Goal: Transaction & Acquisition: Purchase product/service

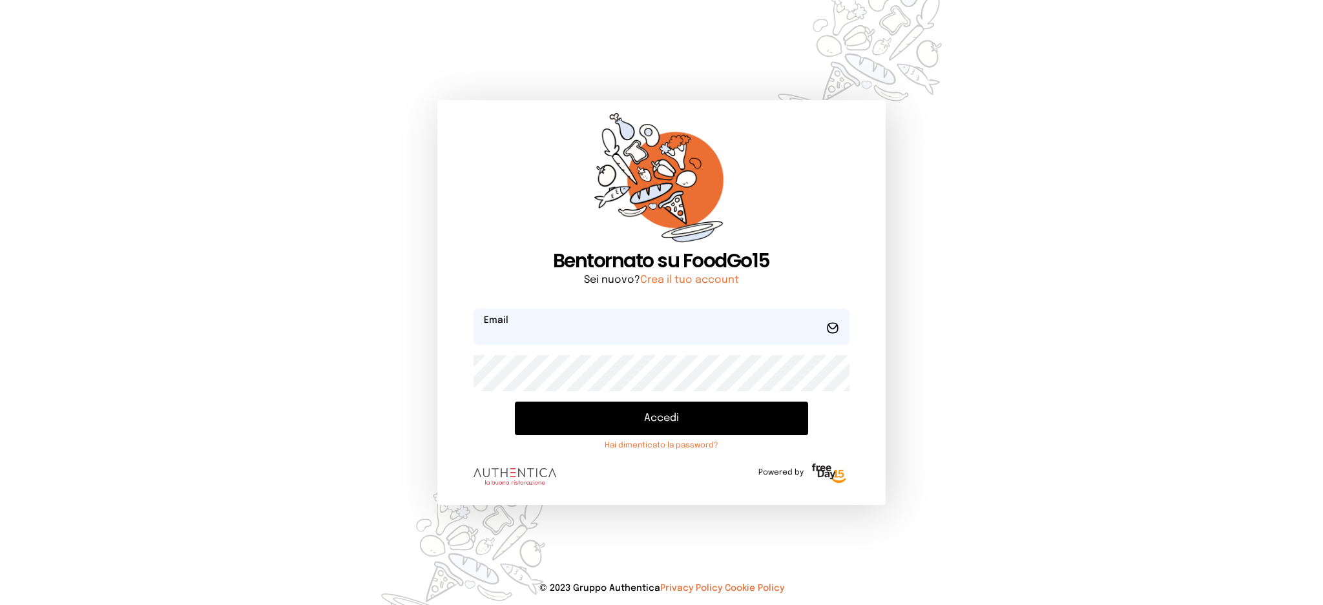
type input "**********"
click at [614, 419] on button "Accedi" at bounding box center [661, 419] width 293 height 34
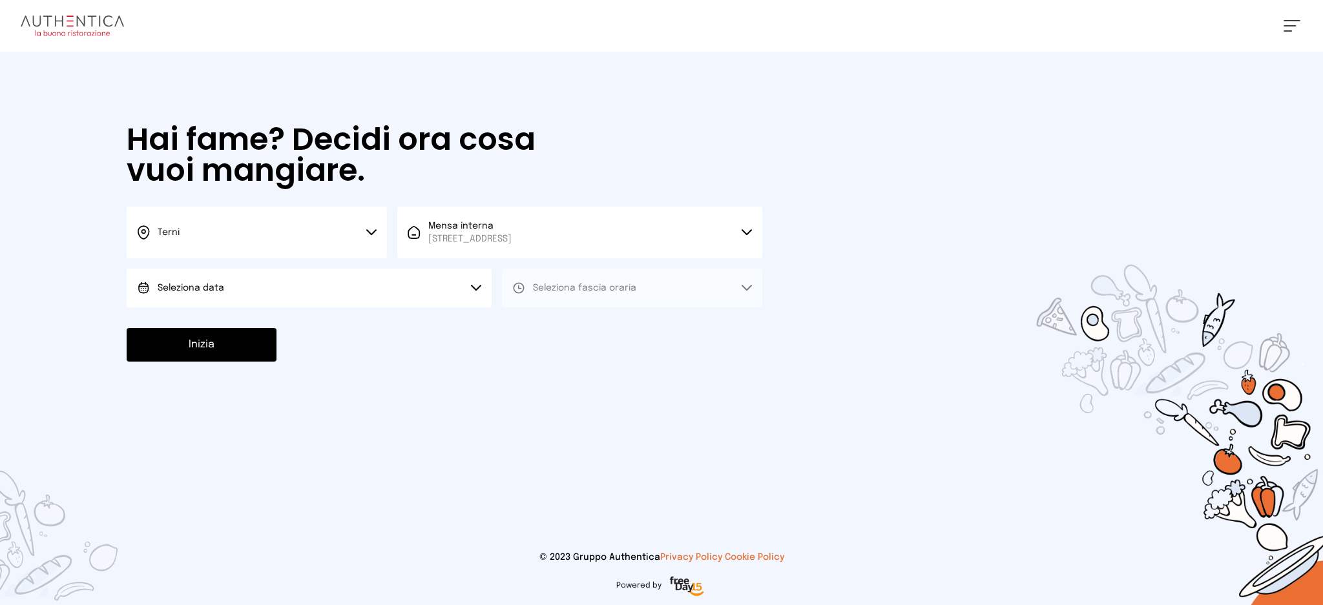
click at [329, 302] on button "Seleziona data" at bounding box center [309, 288] width 365 height 39
click at [336, 337] on li "[DATE], [DATE]" at bounding box center [309, 324] width 365 height 34
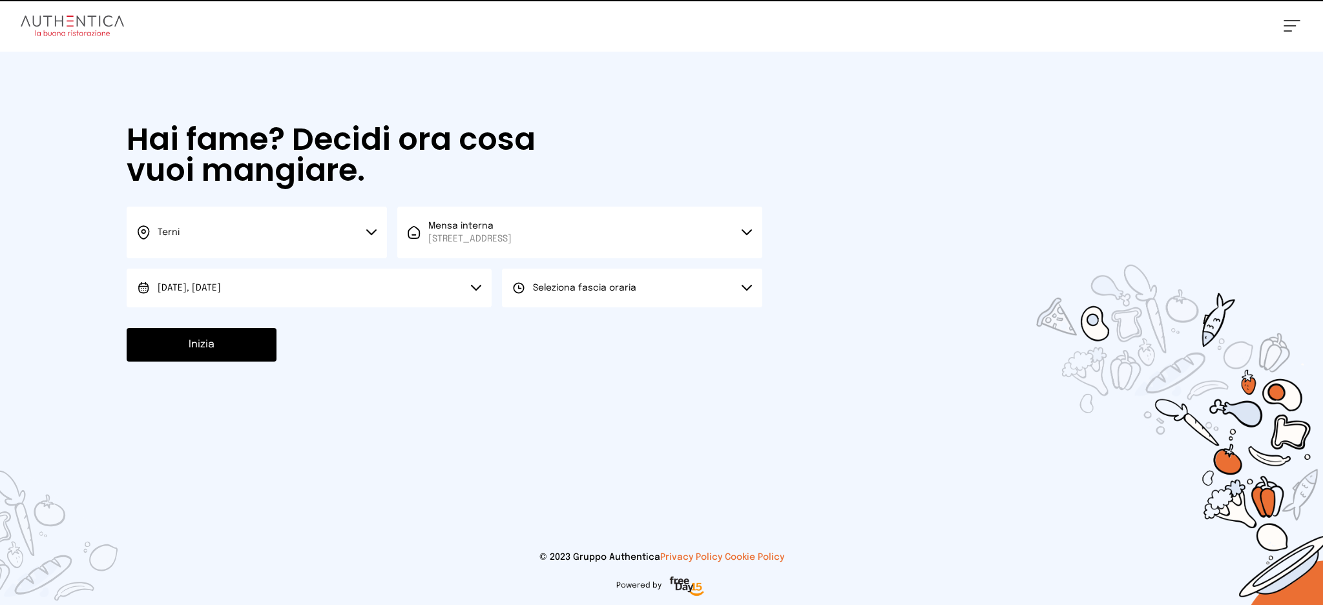
click at [668, 304] on button "Seleziona fascia oraria" at bounding box center [632, 288] width 260 height 39
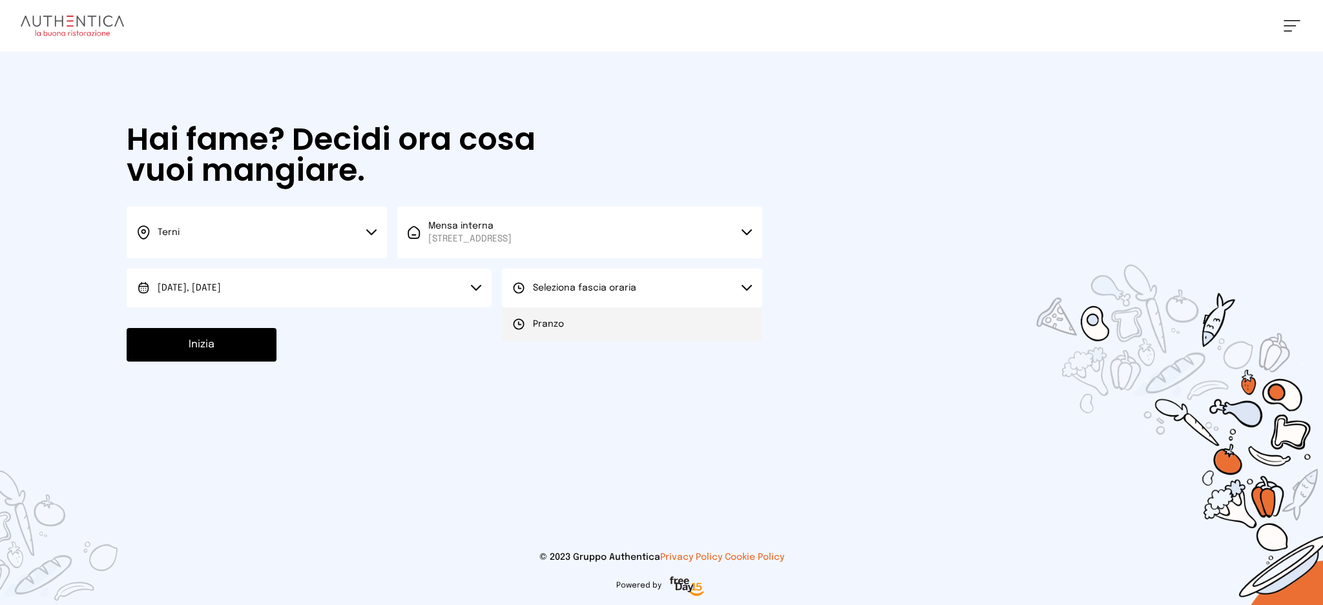
click at [664, 334] on li "Pranzo" at bounding box center [632, 324] width 260 height 34
click at [270, 350] on button "Inizia" at bounding box center [202, 345] width 150 height 34
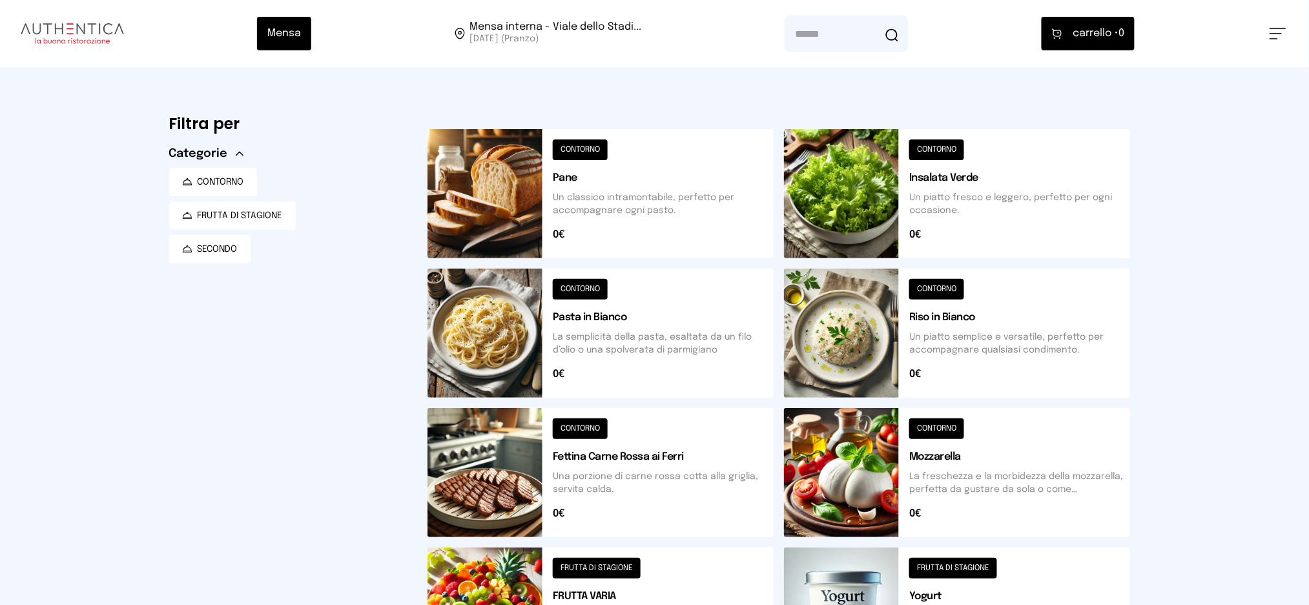
click at [974, 335] on button at bounding box center [957, 333] width 346 height 129
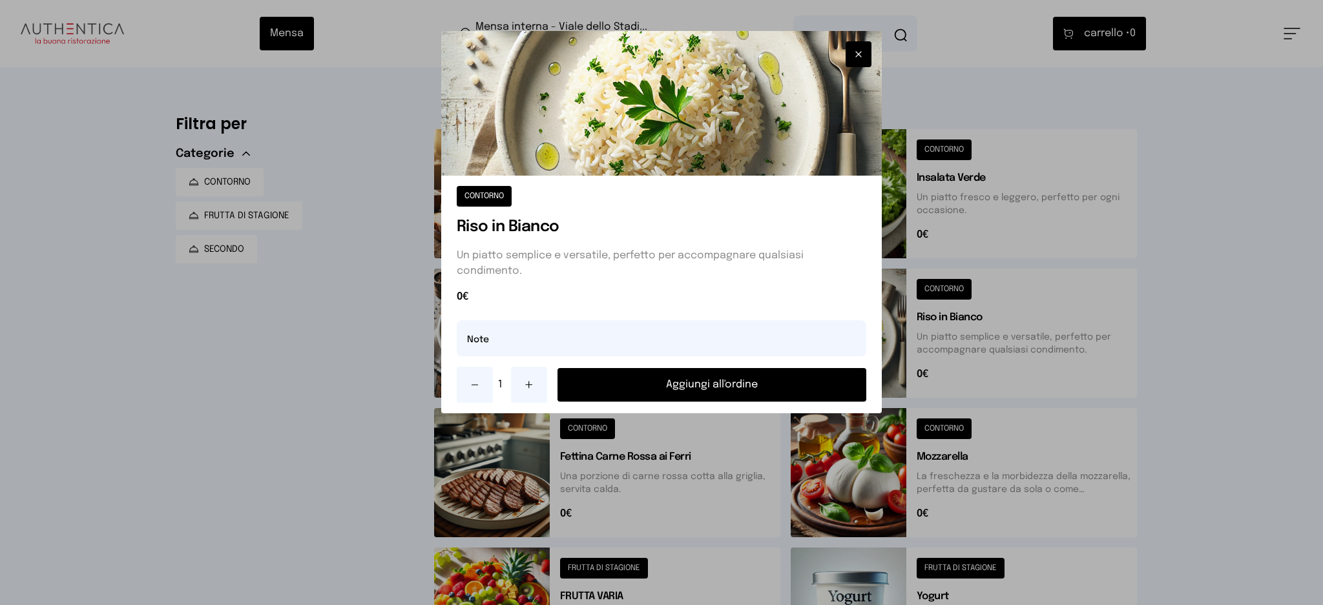
click at [806, 387] on button "Aggiungi all'ordine" at bounding box center [711, 385] width 309 height 34
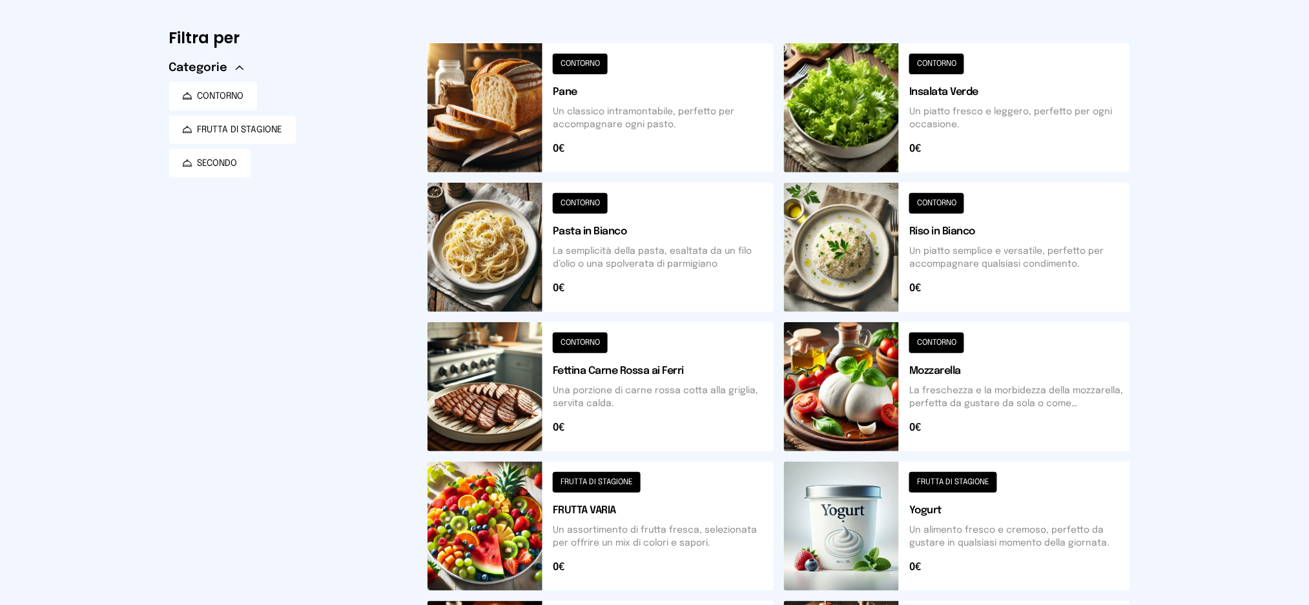
scroll to position [424, 0]
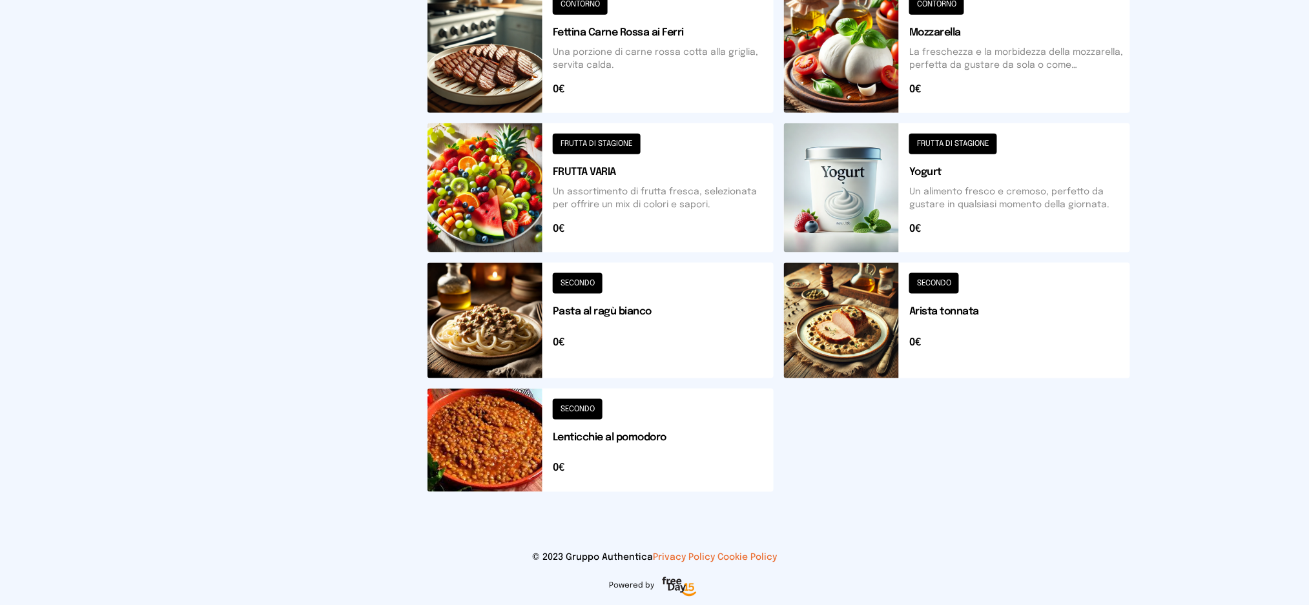
click at [927, 331] on button at bounding box center [957, 321] width 346 height 116
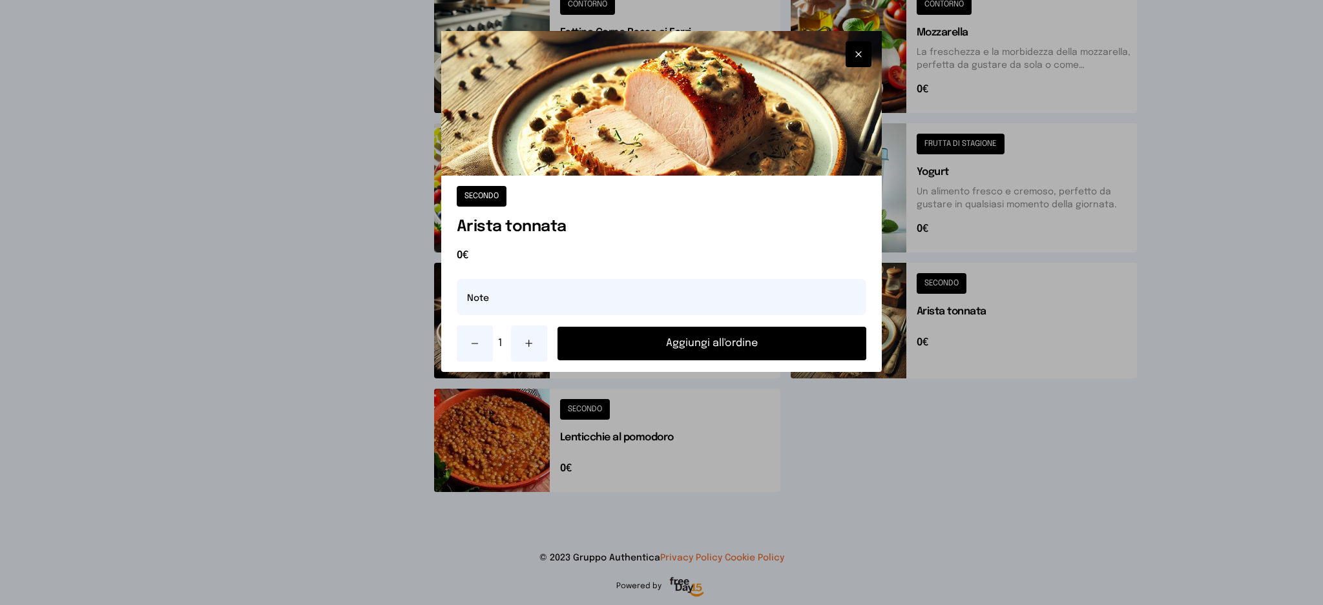
click at [785, 334] on button "Aggiungi all'ordine" at bounding box center [711, 344] width 309 height 34
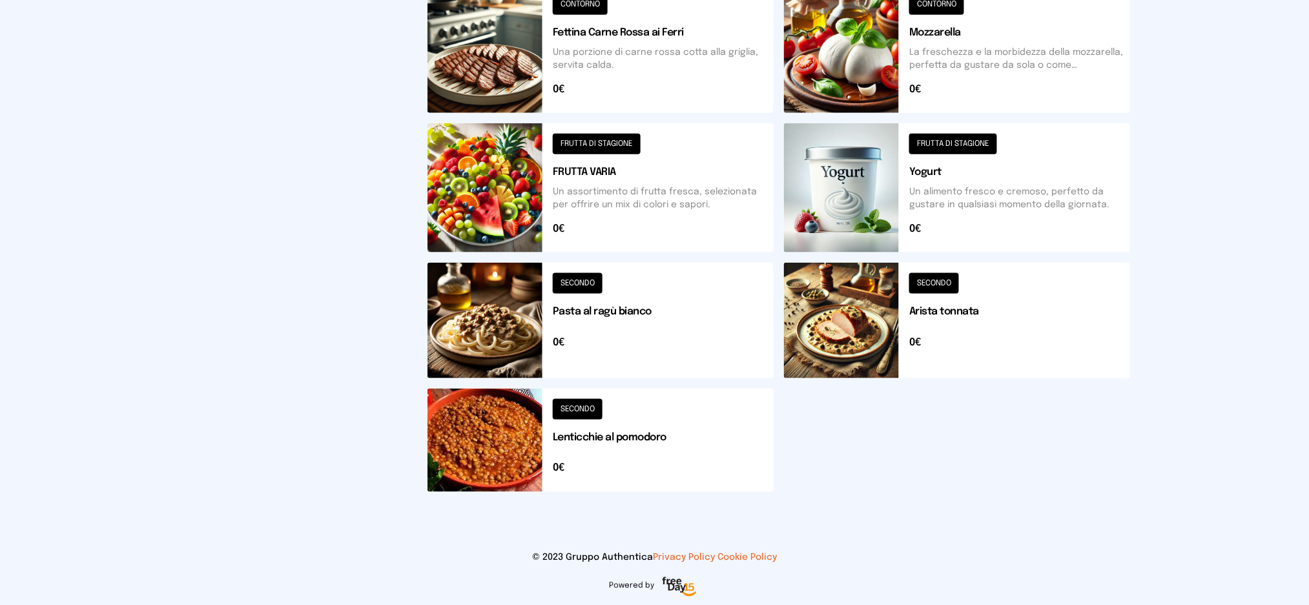
scroll to position [0, 0]
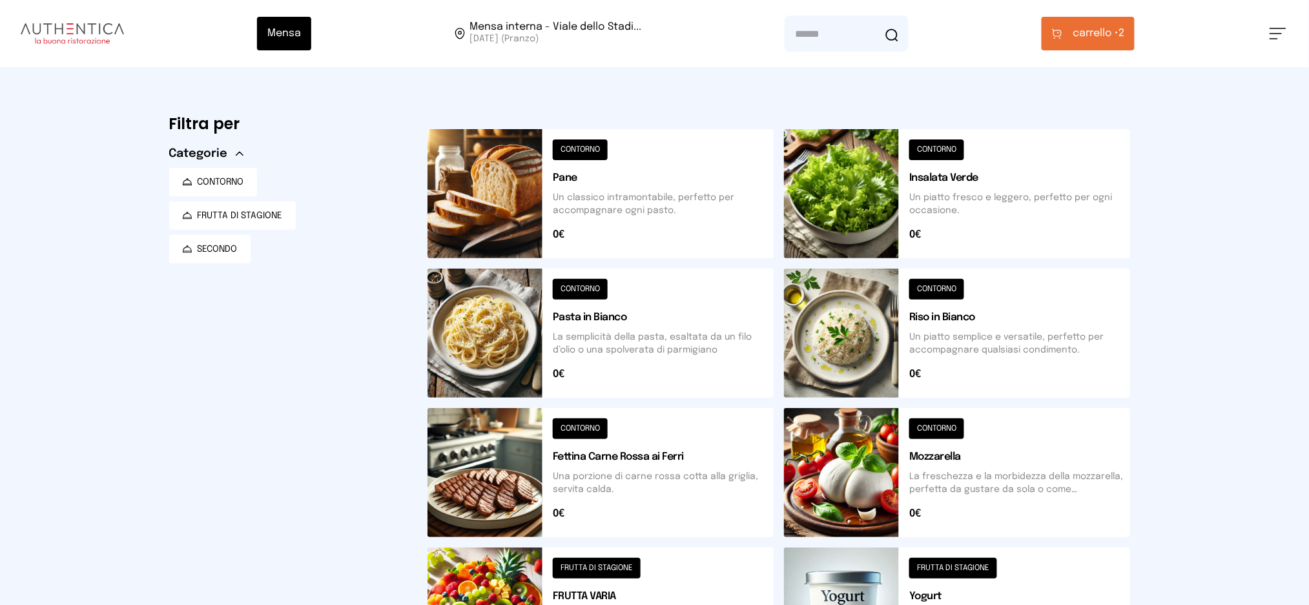
click at [1092, 34] on span "carrello •" at bounding box center [1096, 34] width 46 height 16
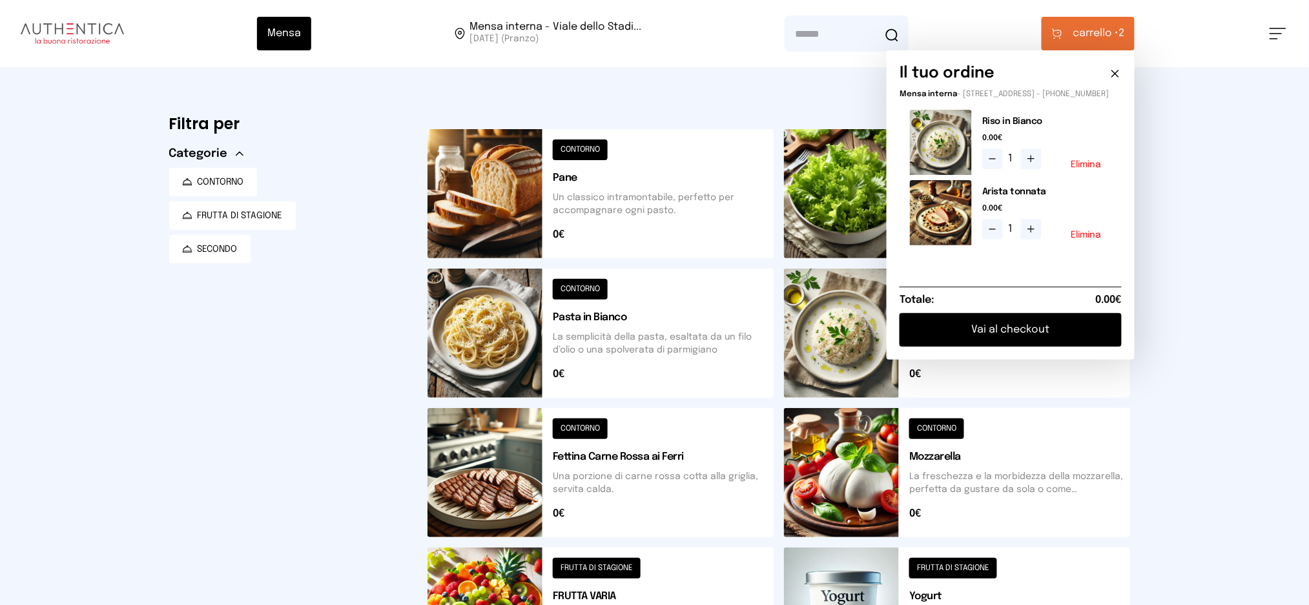
click at [1017, 338] on button "Vai al checkout" at bounding box center [1011, 330] width 222 height 34
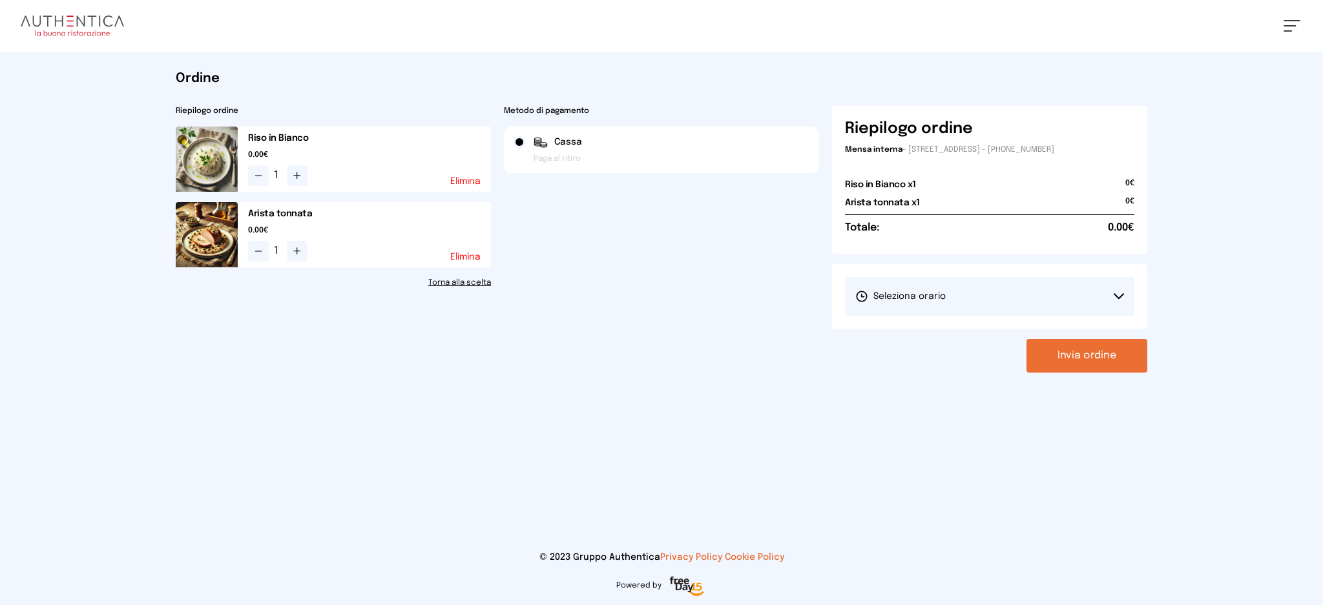
click at [1011, 308] on button "Seleziona orario" at bounding box center [989, 296] width 289 height 39
click at [968, 333] on li "1° Turno (13:00 - 15:00)" at bounding box center [989, 333] width 289 height 34
click at [1052, 365] on button "Invia ordine" at bounding box center [1086, 356] width 121 height 34
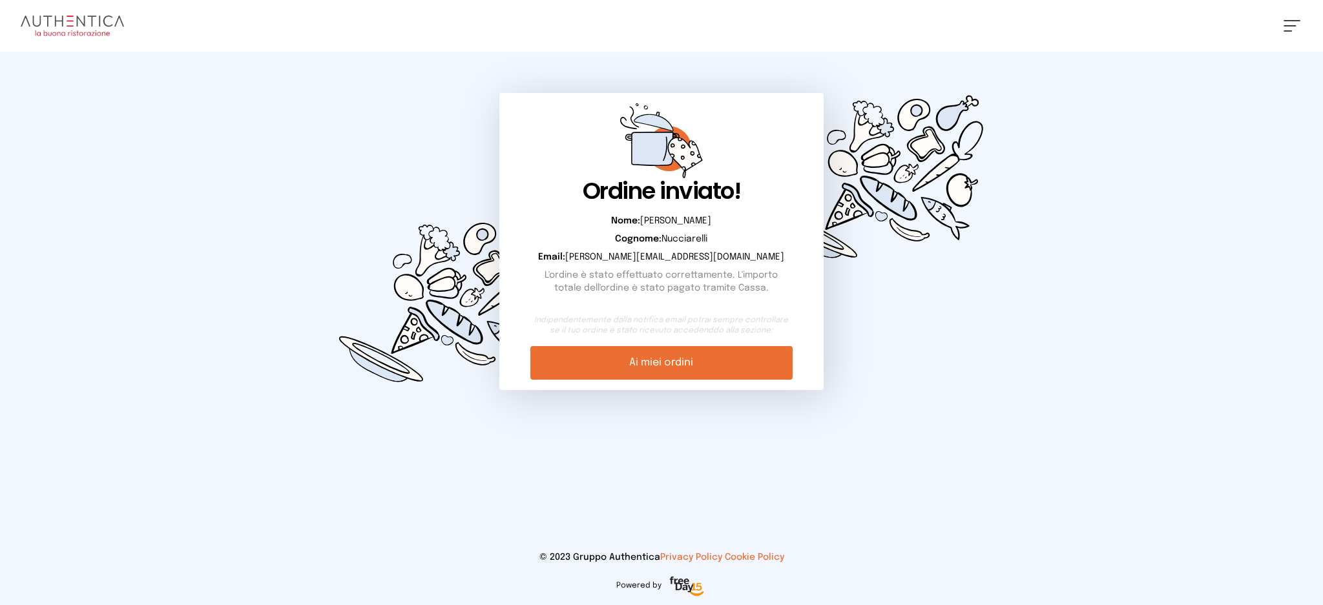
click at [749, 362] on link "Ai miei ordini" at bounding box center [661, 363] width 262 height 34
